Goal: Information Seeking & Learning: Learn about a topic

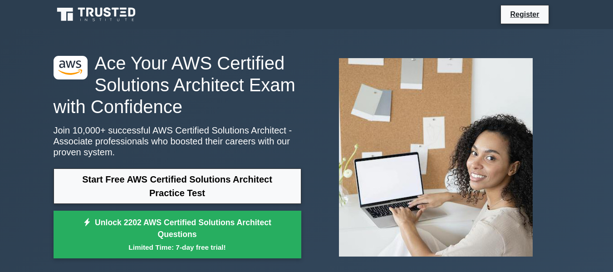
scroll to position [102, 0]
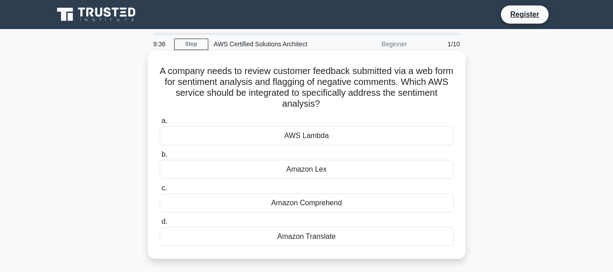
click at [255, 174] on div "Amazon Lex" at bounding box center [307, 169] width 294 height 19
click at [160, 158] on input "b. Amazon Lex" at bounding box center [160, 155] width 0 height 6
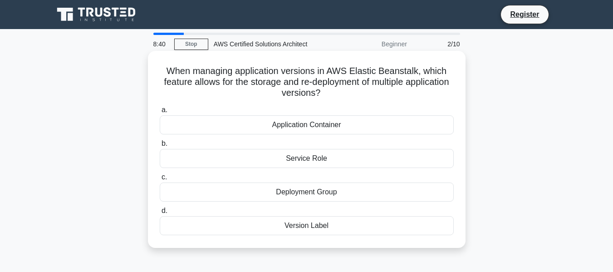
click at [359, 190] on div "Deployment Group" at bounding box center [307, 191] width 294 height 19
click at [160, 180] on input "c. Deployment Group" at bounding box center [160, 177] width 0 height 6
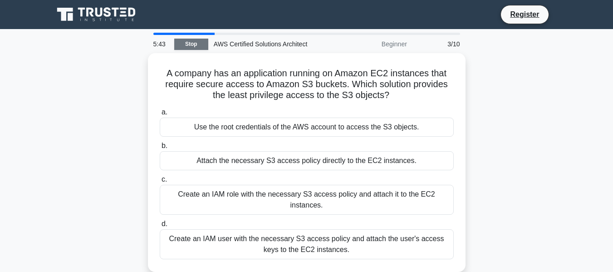
click at [202, 41] on link "Stop" at bounding box center [191, 44] width 34 height 11
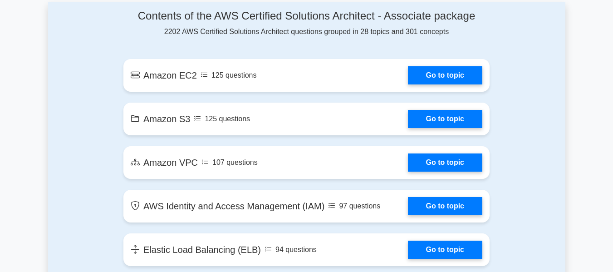
scroll to position [508, 0]
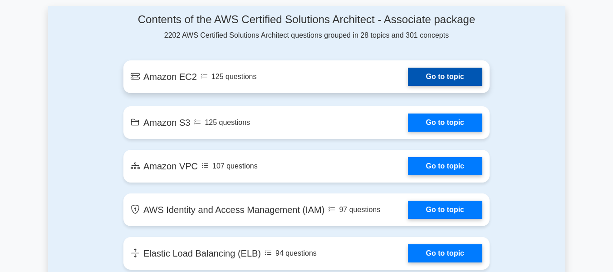
click at [408, 84] on link "Go to topic" at bounding box center [445, 77] width 74 height 18
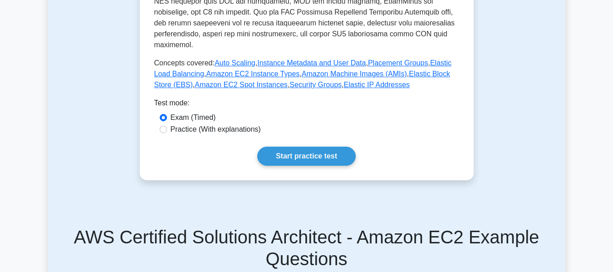
scroll to position [384, 0]
click at [172, 123] on label "Practice (With explanations)" at bounding box center [216, 128] width 90 height 11
click at [167, 125] on input "Practice (With explanations)" at bounding box center [163, 128] width 7 height 7
radio input "true"
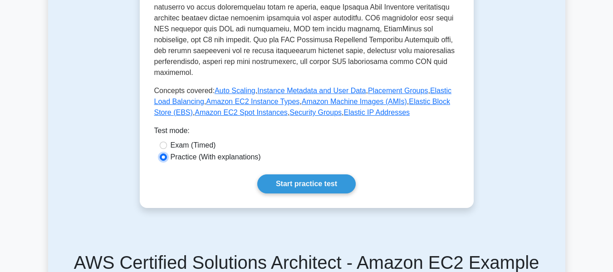
scroll to position [357, 0]
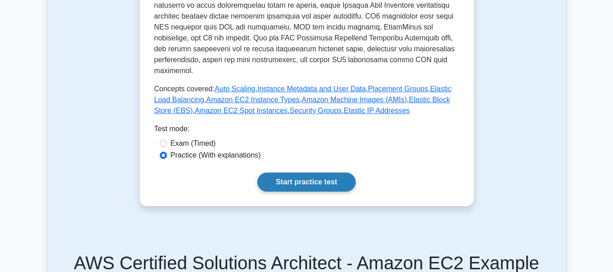
click at [288, 172] on link "Start practice test" at bounding box center [306, 181] width 98 height 19
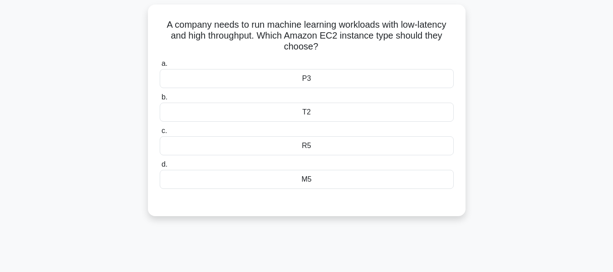
scroll to position [60, 0]
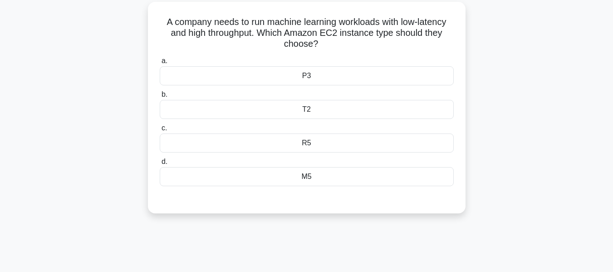
drag, startPoint x: 448, startPoint y: 33, endPoint x: 319, endPoint y: 44, distance: 129.4
click at [319, 44] on h5 "A company needs to run machine learning workloads with low-latency and high thr…" at bounding box center [307, 33] width 296 height 34
click at [319, 44] on icon ".spinner_0XTQ{transform-origin:center;animation:spinner_y6GP .75s linear infini…" at bounding box center [323, 44] width 11 height 11
drag, startPoint x: 319, startPoint y: 44, endPoint x: 156, endPoint y: 27, distance: 163.8
click at [156, 27] on div "A company needs to run machine learning workloads with low-latency and high thr…" at bounding box center [307, 107] width 310 height 204
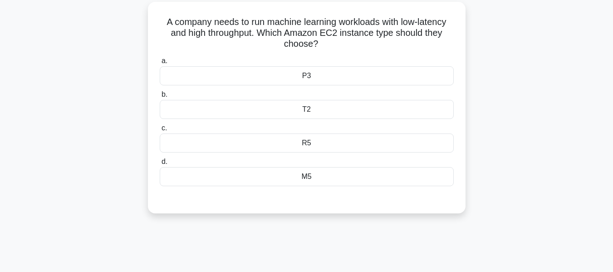
click at [156, 27] on div "A company needs to run machine learning workloads with low-latency and high thr…" at bounding box center [307, 107] width 310 height 204
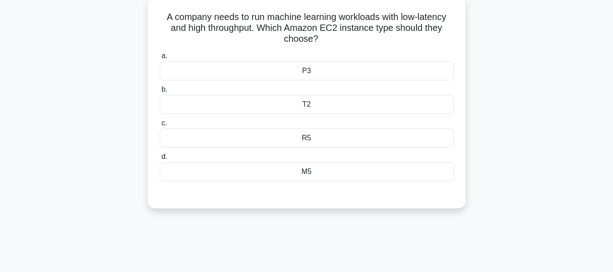
scroll to position [65, 0]
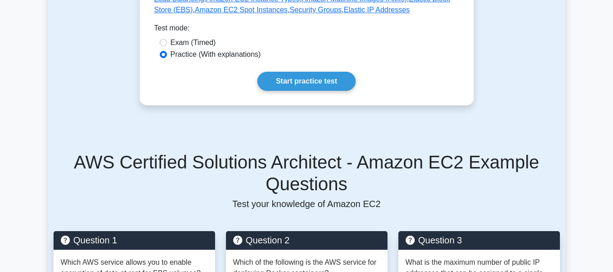
scroll to position [458, 0]
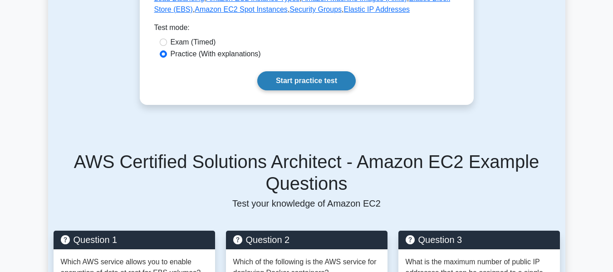
click at [289, 75] on link "Start practice test" at bounding box center [306, 80] width 98 height 19
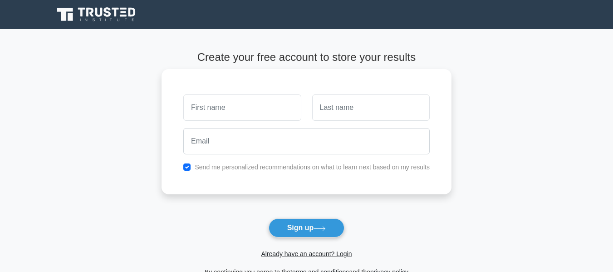
click at [222, 113] on input "text" at bounding box center [242, 107] width 118 height 26
type input "[PERSON_NAME]"
click at [335, 121] on div at bounding box center [371, 108] width 128 height 34
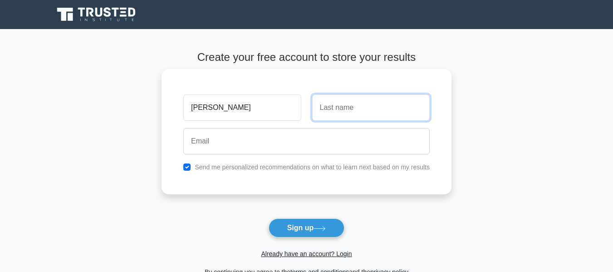
click at [338, 112] on input "text" at bounding box center [371, 107] width 118 height 26
type input "Patil"
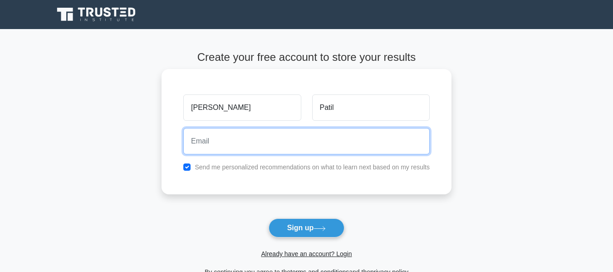
click at [251, 153] on input "email" at bounding box center [306, 141] width 246 height 26
type input "[EMAIL_ADDRESS][DOMAIN_NAME]"
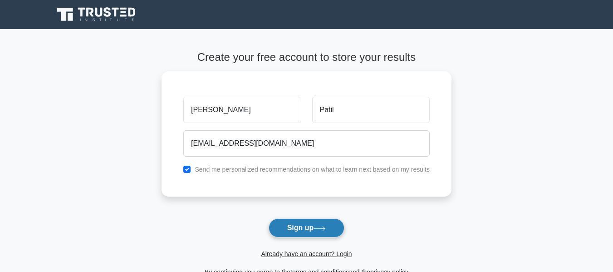
click at [285, 227] on button "Sign up" at bounding box center [307, 227] width 76 height 19
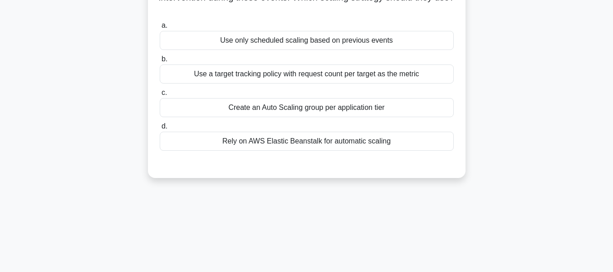
scroll to position [107, 0]
click at [313, 103] on div "Create an Auto Scaling group per application tier" at bounding box center [307, 107] width 294 height 19
click at [160, 95] on input "c. Create an Auto Scaling group per application tier" at bounding box center [160, 92] width 0 height 6
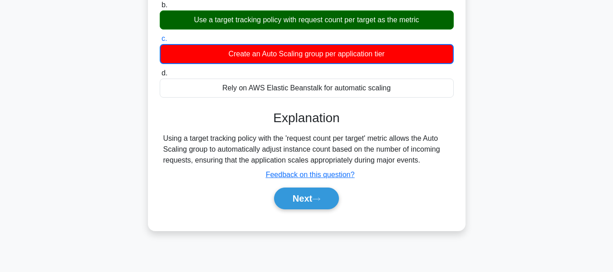
scroll to position [218, 0]
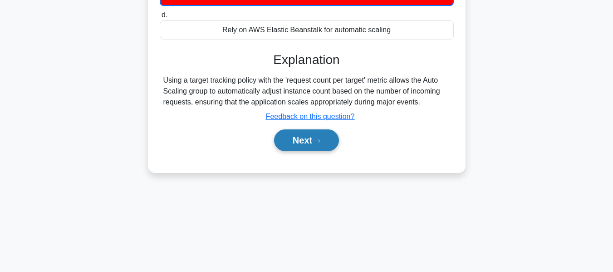
click at [314, 141] on button "Next" at bounding box center [306, 140] width 65 height 22
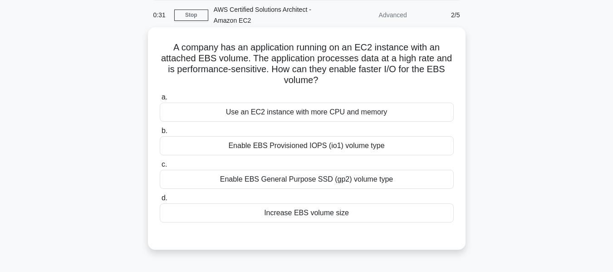
scroll to position [35, 0]
click at [259, 148] on div "Enable EBS Provisioned IOPS (io1) volume type" at bounding box center [307, 145] width 294 height 19
click at [160, 133] on input "b. Enable EBS Provisioned IOPS (io1) volume type" at bounding box center [160, 131] width 0 height 6
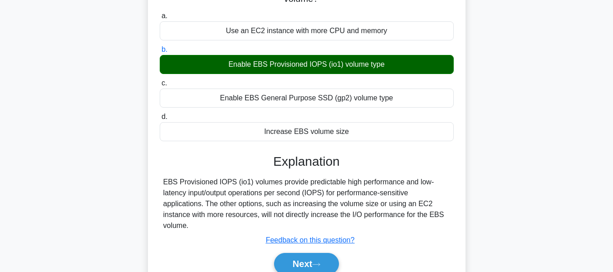
scroll to position [116, 0]
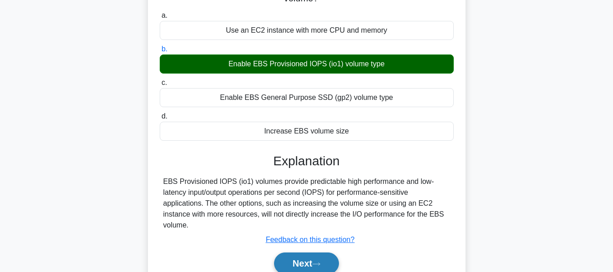
click at [317, 266] on icon at bounding box center [316, 263] width 8 height 5
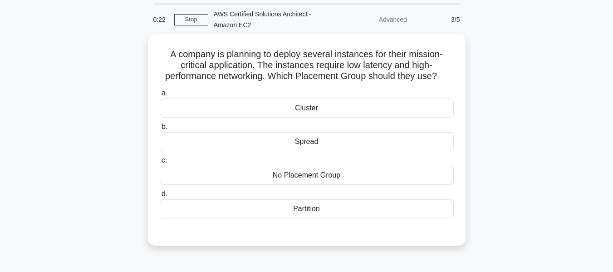
scroll to position [30, 0]
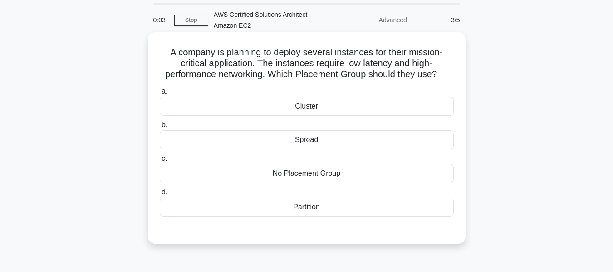
click at [307, 137] on div "Spread" at bounding box center [307, 139] width 294 height 19
click at [160, 128] on input "b. Spread" at bounding box center [160, 125] width 0 height 6
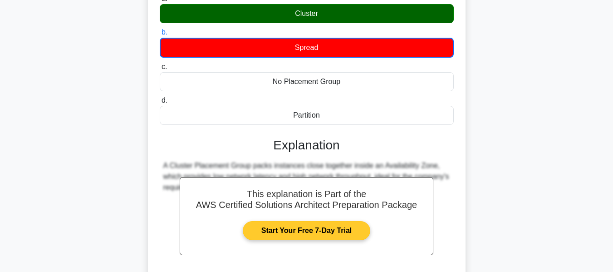
scroll to position [218, 0]
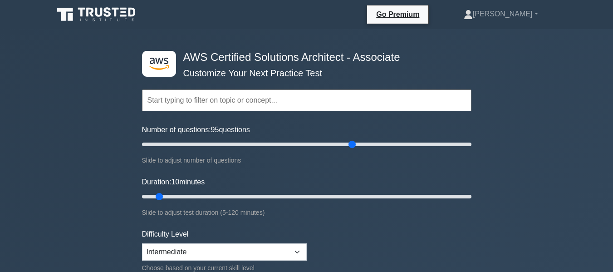
drag, startPoint x: 158, startPoint y: 143, endPoint x: 349, endPoint y: 128, distance: 191.2
type input "130"
click at [349, 139] on input "Number of questions: 95 questions" at bounding box center [307, 144] width 330 height 11
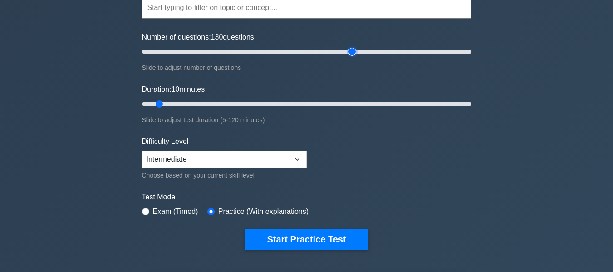
scroll to position [89, 0]
